Goal: Check status: Check status

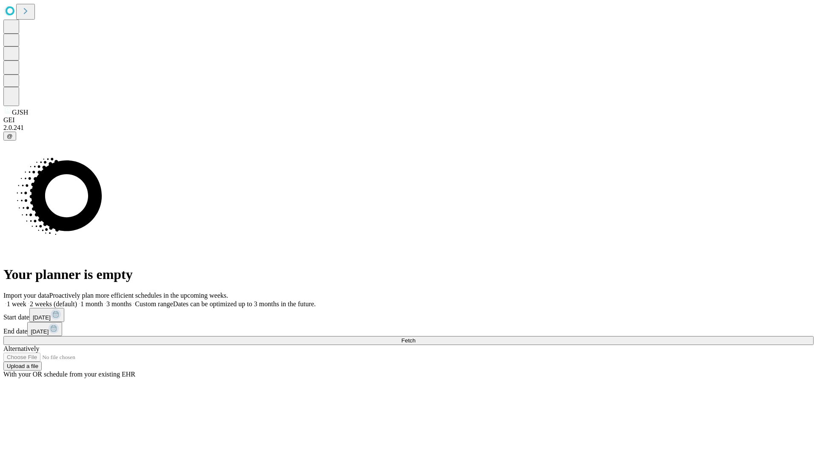
click at [415, 337] on span "Fetch" at bounding box center [408, 340] width 14 height 6
